Goal: Task Accomplishment & Management: Complete application form

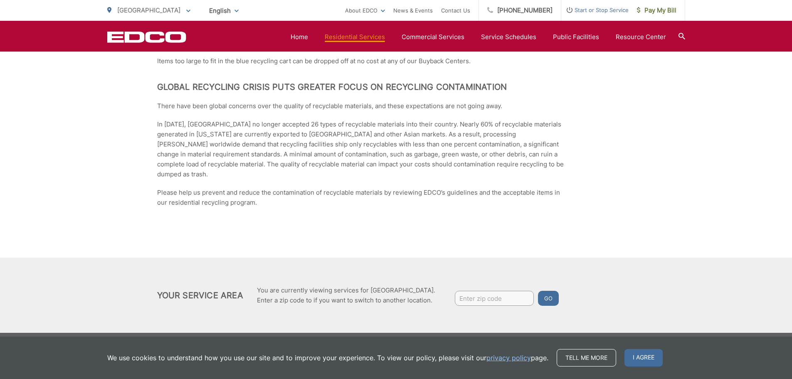
scroll to position [1426, 0]
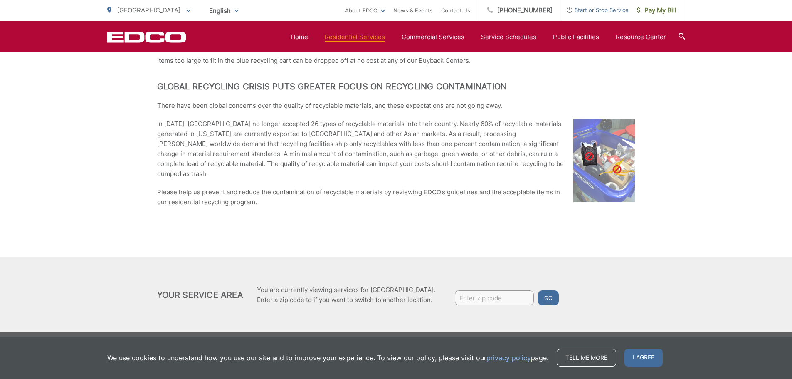
click at [504, 292] on input "Enter zip code" at bounding box center [494, 297] width 79 height 15
type input "92082"
click at [546, 292] on button "Go" at bounding box center [548, 297] width 21 height 15
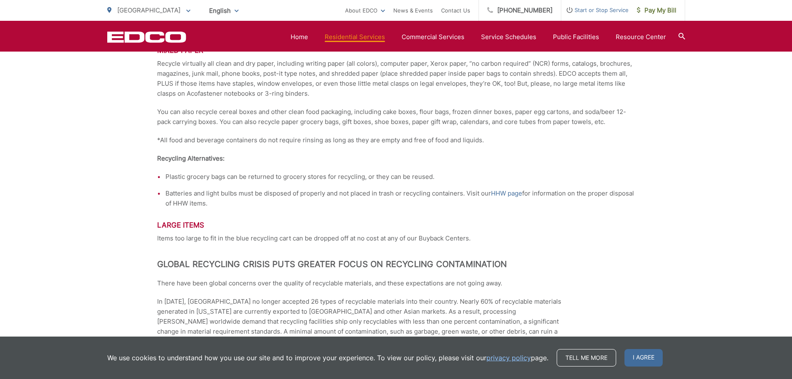
scroll to position [1426, 0]
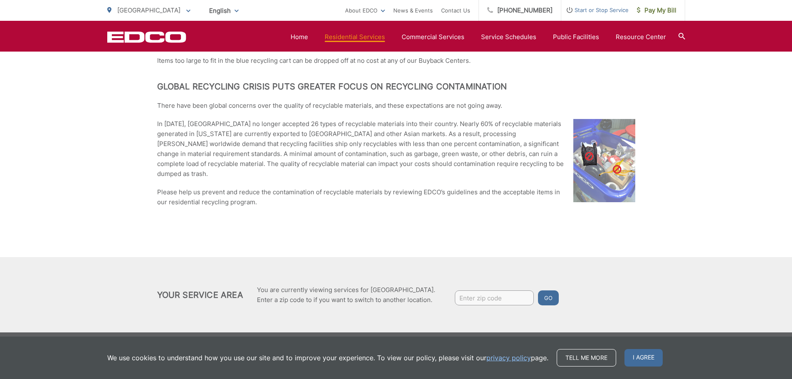
click at [492, 293] on input "Enter zip code" at bounding box center [494, 297] width 79 height 15
type input "92082"
click at [546, 293] on button "Go" at bounding box center [548, 297] width 21 height 15
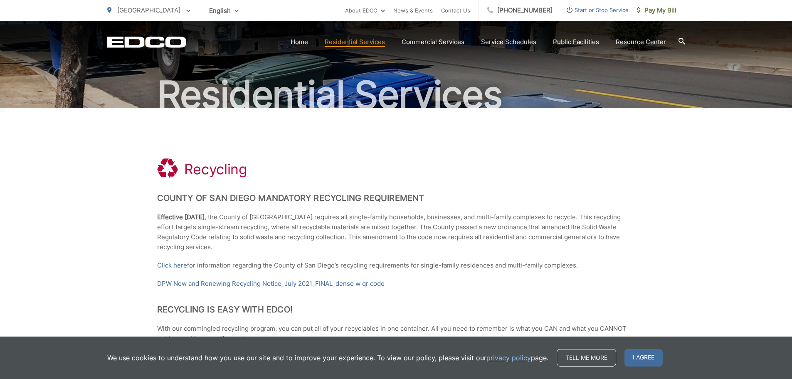
scroll to position [42, 0]
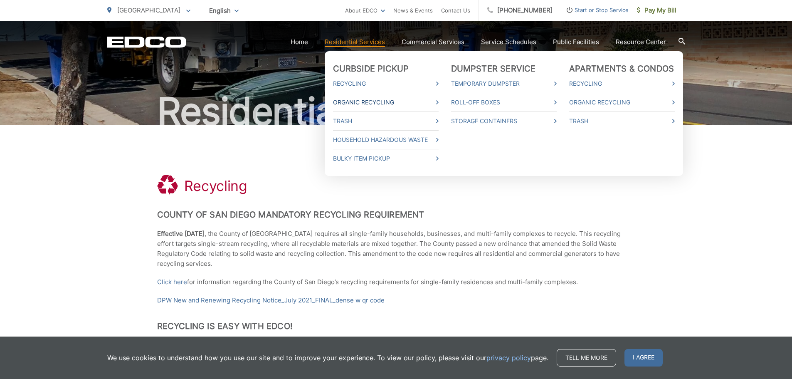
click at [384, 100] on link "Organic Recycling" at bounding box center [386, 102] width 106 height 10
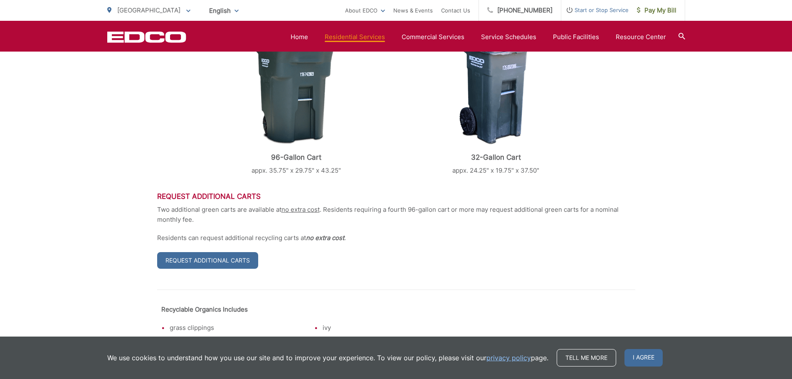
scroll to position [333, 0]
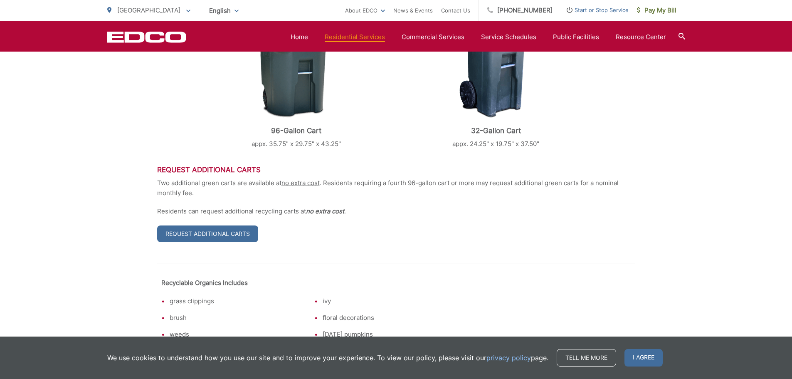
click at [216, 229] on link "Request Additional Carts" at bounding box center [207, 233] width 101 height 17
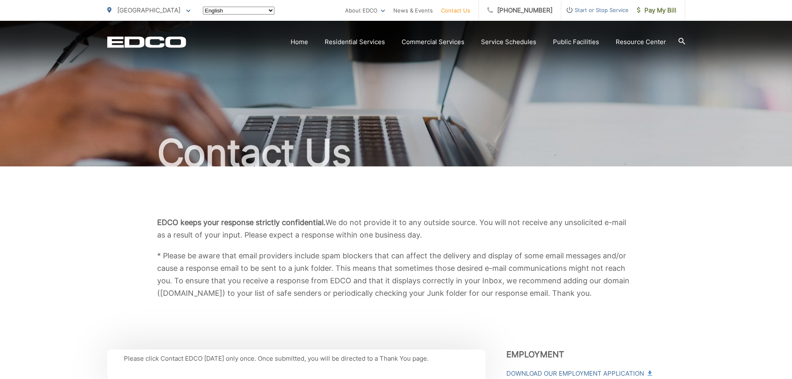
click at [218, 228] on html "Home Back Home Residential Services Curbside Pickup Recycling Organic Recycling…" at bounding box center [396, 189] width 792 height 379
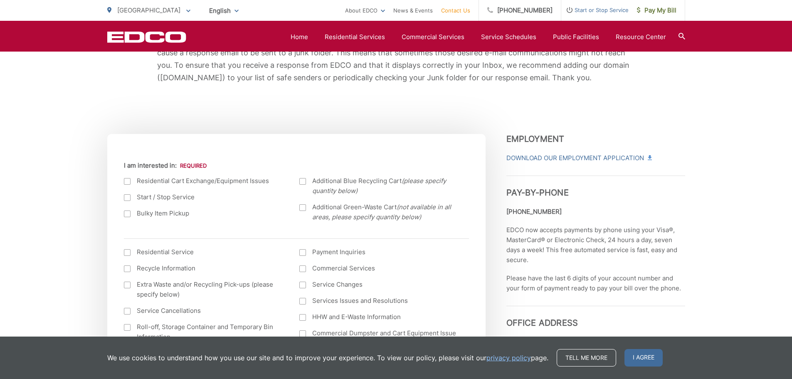
scroll to position [250, 0]
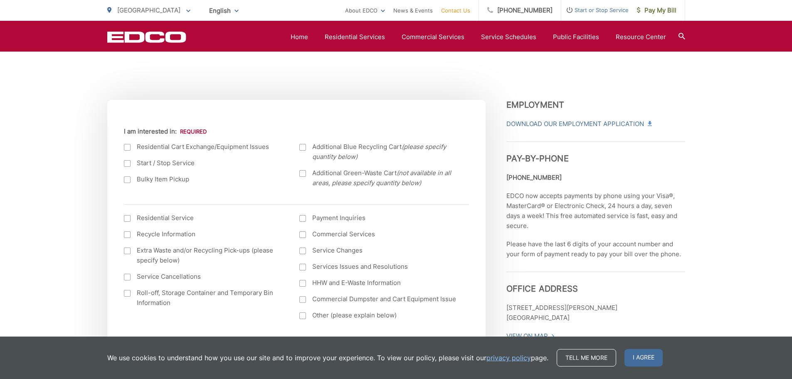
click at [128, 146] on div at bounding box center [127, 147] width 7 height 7
click at [0, 0] on input "I am interested in:" at bounding box center [0, 0] width 0 height 0
drag, startPoint x: 303, startPoint y: 170, endPoint x: 300, endPoint y: 176, distance: 6.9
click at [301, 175] on div at bounding box center [303, 173] width 7 height 7
click at [0, 0] on input "Additional Green-Waste Cart (not available in all areas, please specify quantit…" at bounding box center [0, 0] width 0 height 0
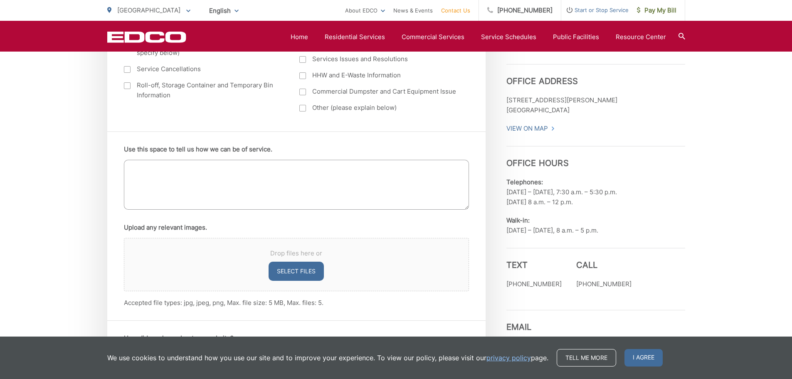
scroll to position [458, 0]
click at [145, 168] on textarea "Use this space to tell us how we can be of service." at bounding box center [296, 184] width 345 height 50
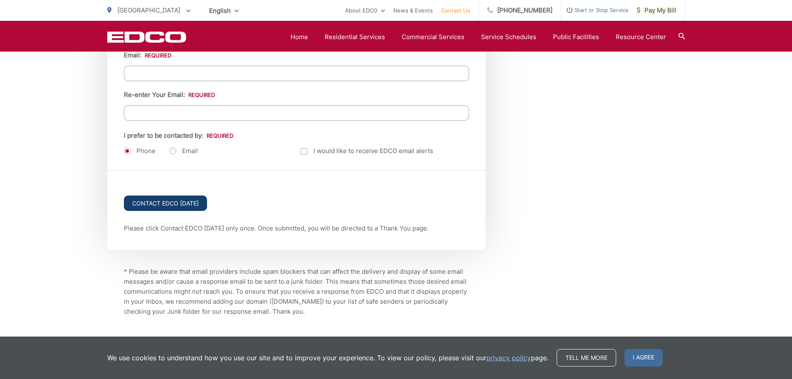
scroll to position [1121, 0]
